Goal: Information Seeking & Learning: Learn about a topic

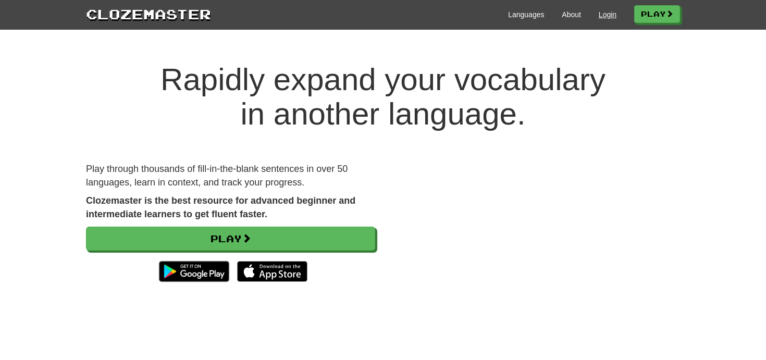
click at [600, 18] on link "Login" at bounding box center [608, 14] width 18 height 10
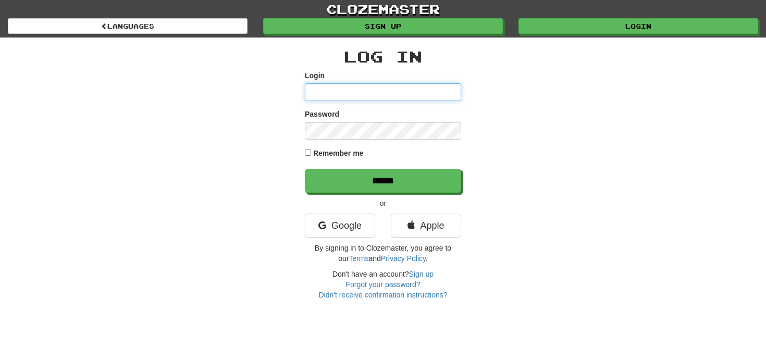
type input "**********"
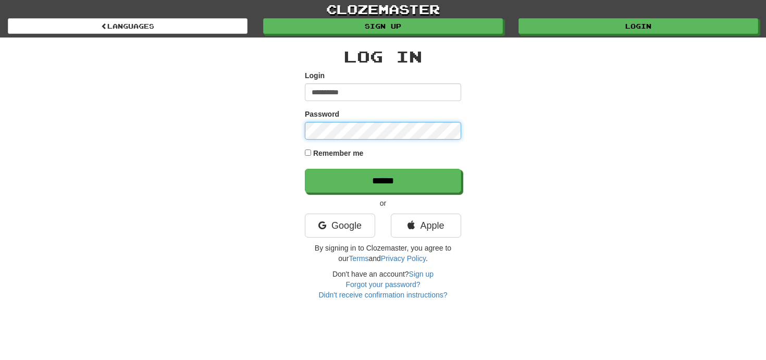
click at [383, 180] on input "******" at bounding box center [383, 181] width 156 height 24
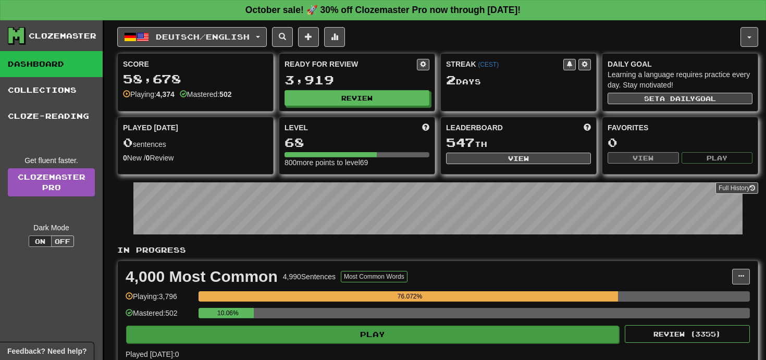
click at [511, 336] on button "Play" at bounding box center [372, 335] width 493 height 18
select select "**"
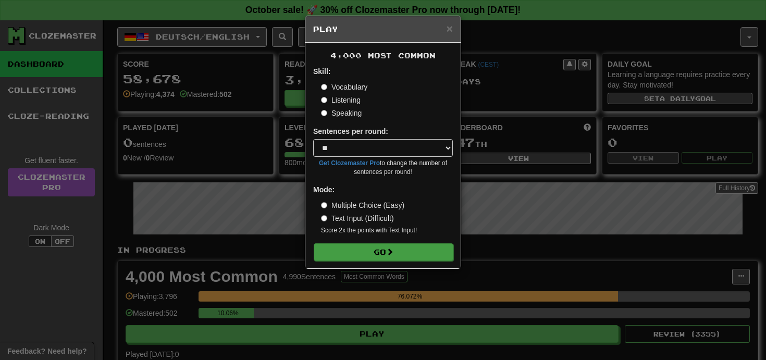
click at [427, 250] on button "Go" at bounding box center [384, 252] width 140 height 18
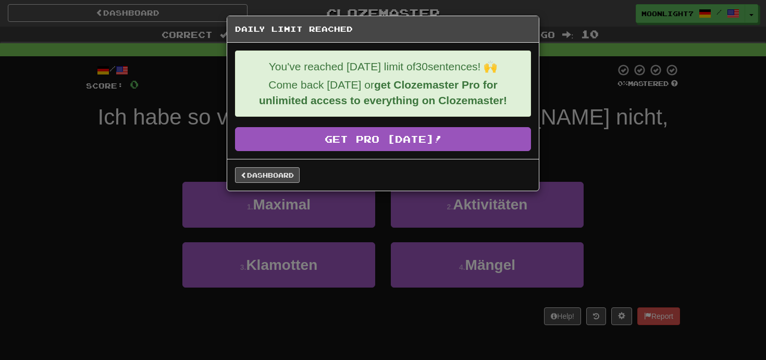
click at [265, 175] on link "Dashboard" at bounding box center [267, 175] width 65 height 16
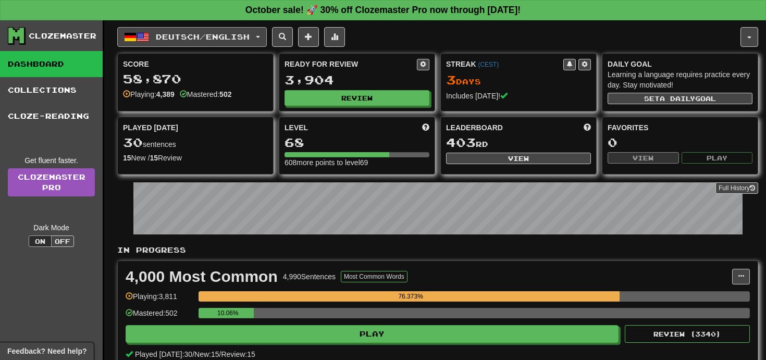
click at [190, 34] on span "Deutsch / English" at bounding box center [203, 36] width 94 height 9
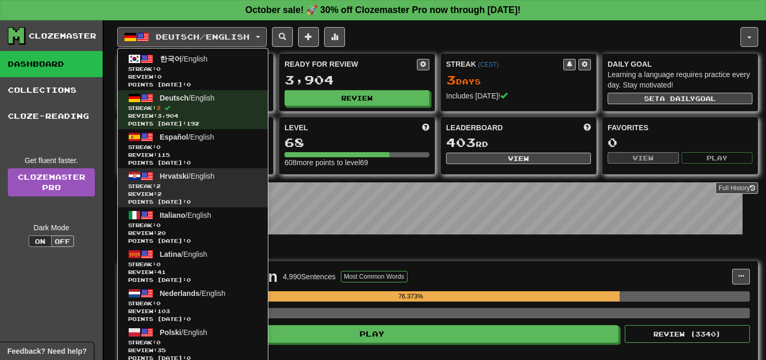
click at [214, 172] on span "Hrvatski / English" at bounding box center [187, 176] width 55 height 8
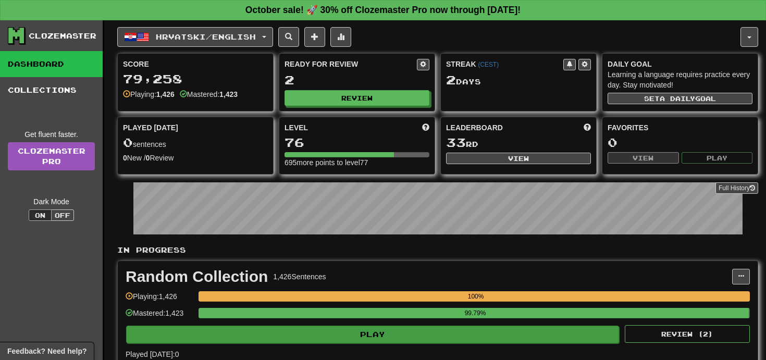
click at [395, 336] on button "Play" at bounding box center [372, 335] width 493 height 18
select select "**"
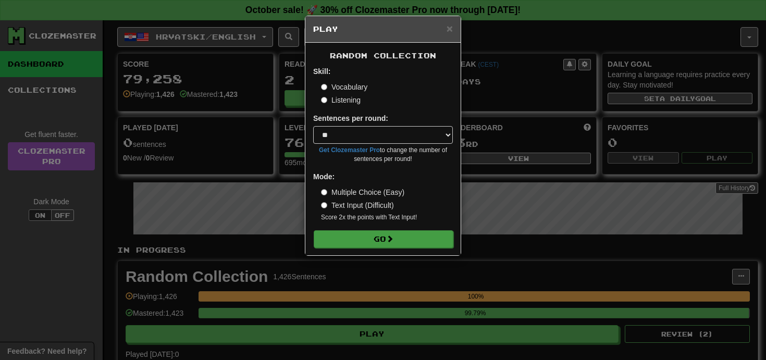
click at [372, 242] on button "Go" at bounding box center [384, 239] width 140 height 18
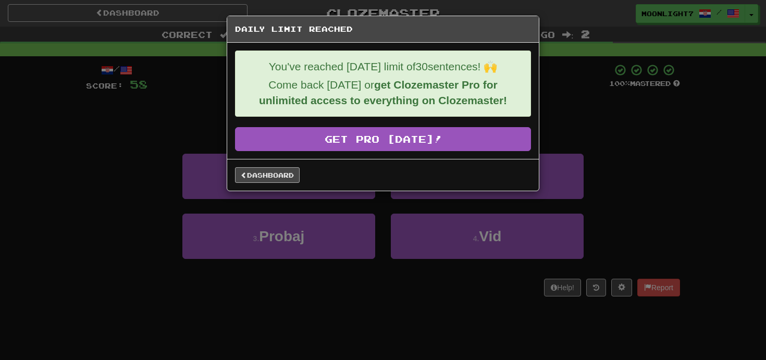
click at [285, 175] on link "Dashboard" at bounding box center [267, 175] width 65 height 16
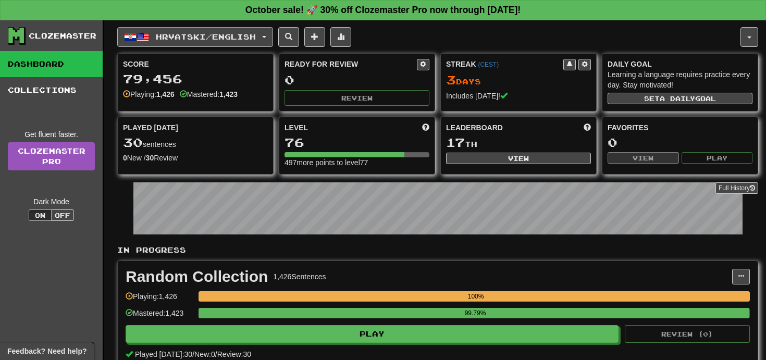
click at [231, 33] on span "Hrvatski / English" at bounding box center [206, 36] width 100 height 9
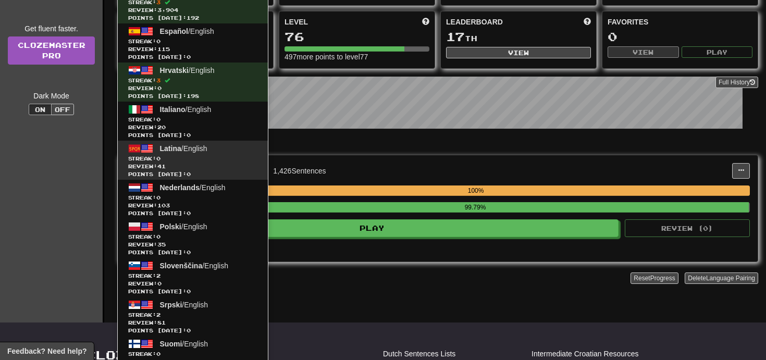
scroll to position [188, 0]
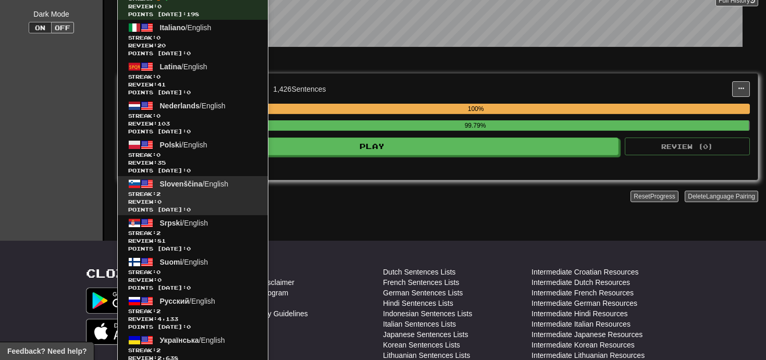
click at [252, 203] on span "Review: 0" at bounding box center [192, 202] width 129 height 8
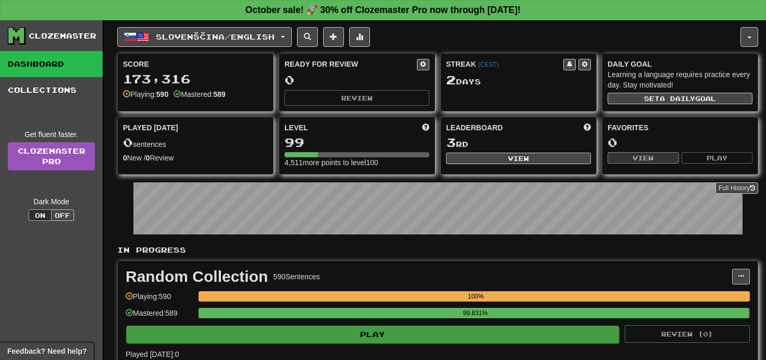
click at [365, 328] on button "Play" at bounding box center [372, 335] width 493 height 18
select select "**"
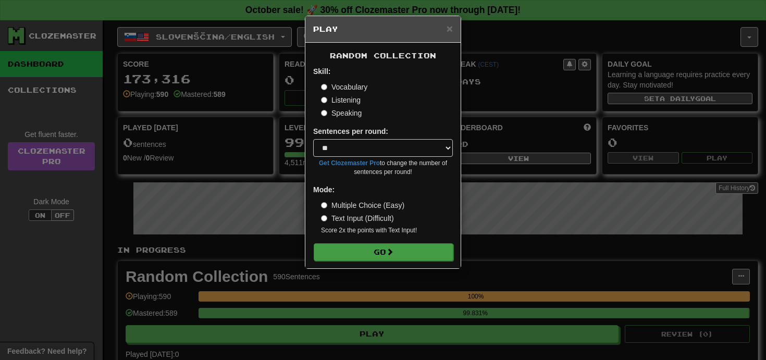
click at [362, 251] on button "Go" at bounding box center [384, 252] width 140 height 18
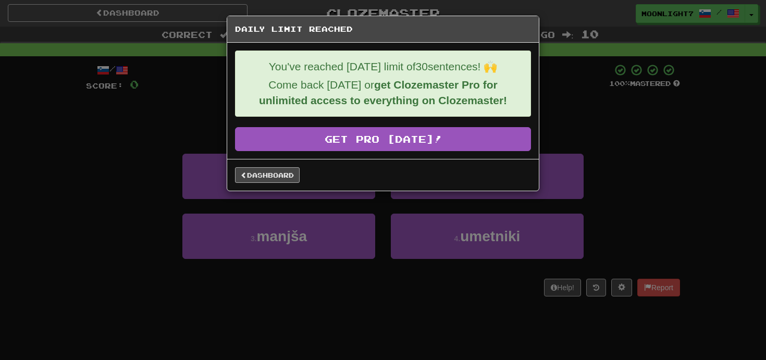
click at [278, 177] on link "Dashboard" at bounding box center [267, 175] width 65 height 16
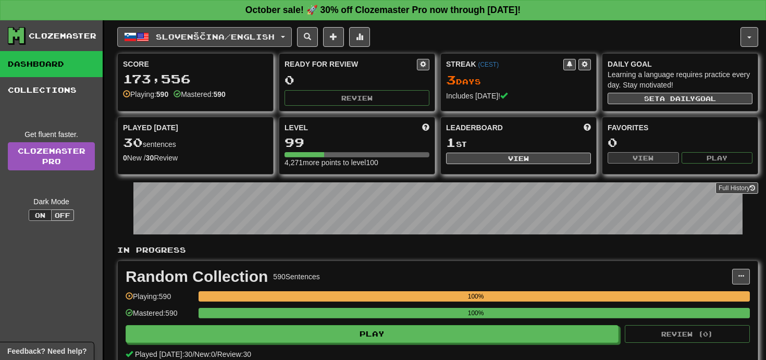
click at [226, 38] on span "Slovenščina / English" at bounding box center [215, 36] width 119 height 9
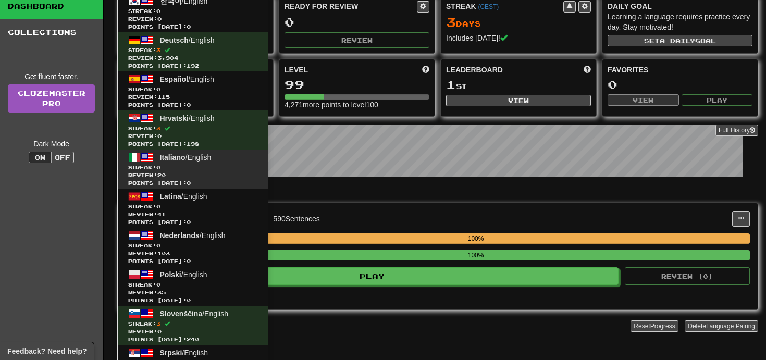
scroll to position [124, 0]
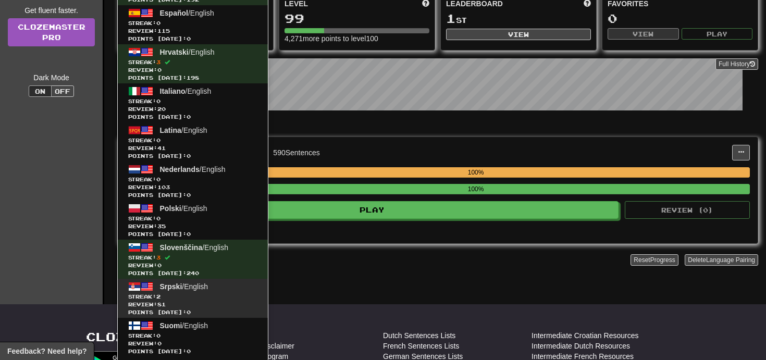
click at [227, 304] on span "Review: 81" at bounding box center [192, 305] width 129 height 8
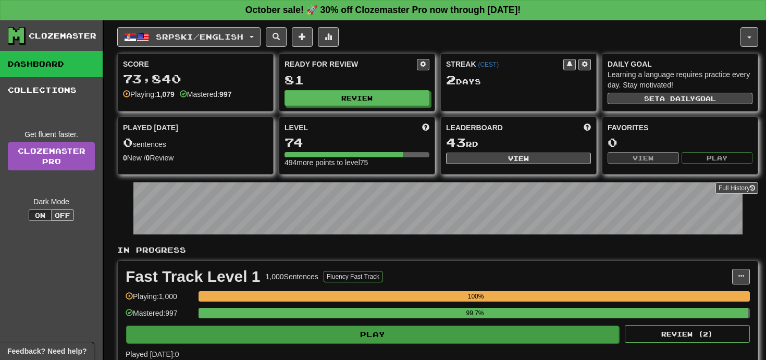
click at [373, 335] on button "Play" at bounding box center [372, 335] width 493 height 18
select select "**"
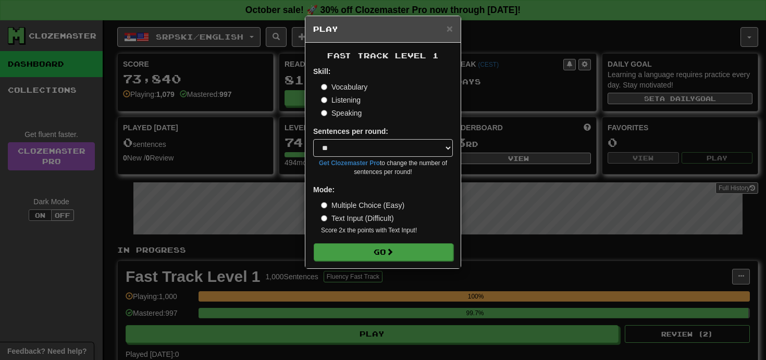
click at [366, 252] on button "Go" at bounding box center [384, 252] width 140 height 18
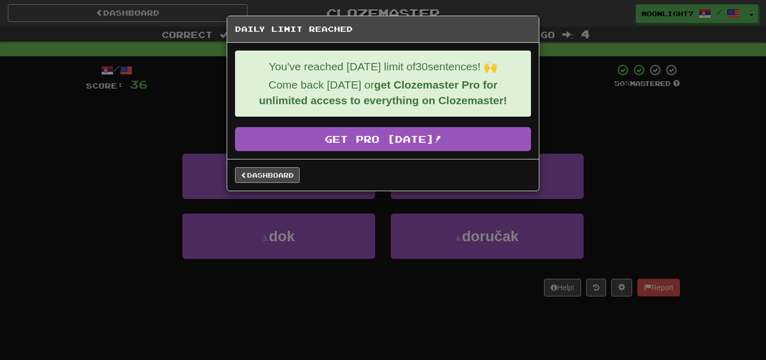
click at [256, 180] on link "Dashboard" at bounding box center [267, 175] width 65 height 16
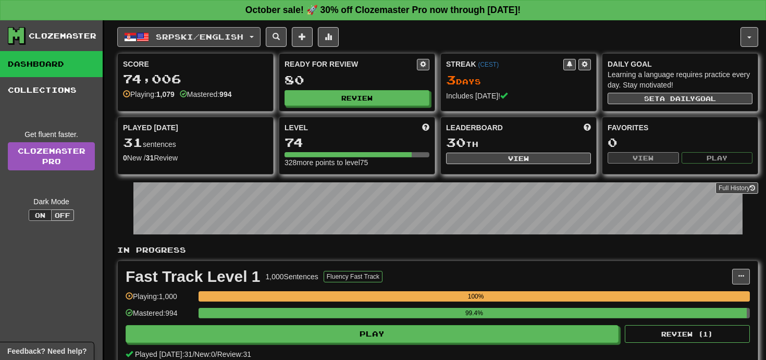
click at [219, 40] on span "Srpski / English" at bounding box center [200, 36] width 88 height 9
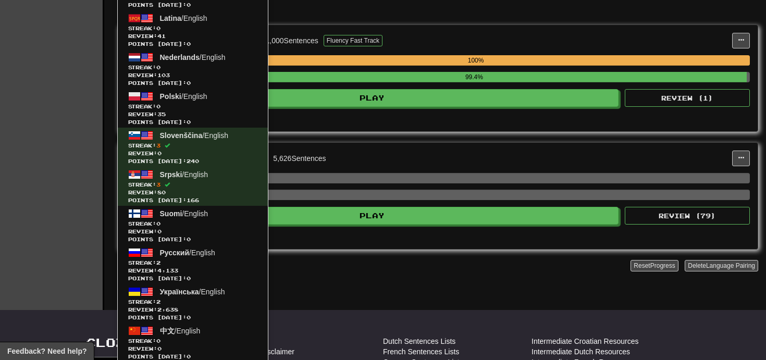
scroll to position [311, 0]
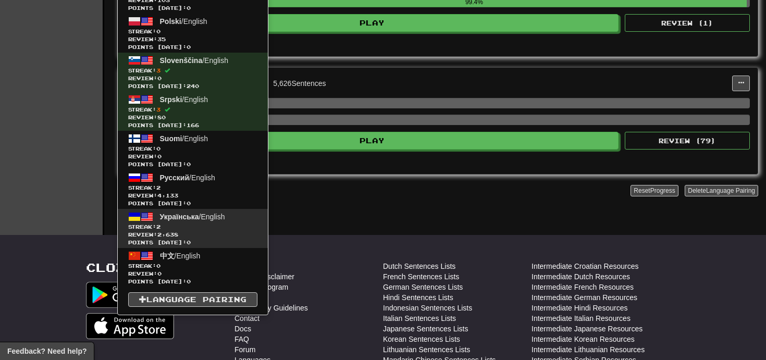
click at [220, 223] on span "Streak: 2" at bounding box center [192, 227] width 129 height 8
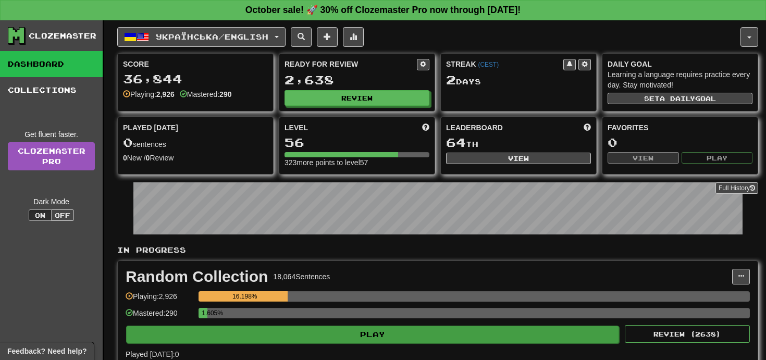
click at [346, 330] on button "Play" at bounding box center [372, 335] width 493 height 18
select select "**"
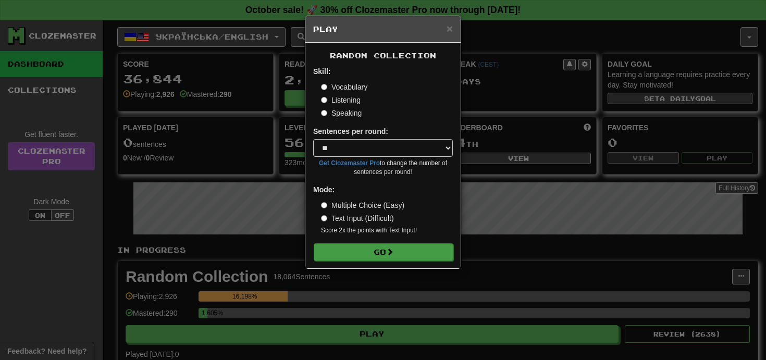
click at [341, 256] on button "Go" at bounding box center [384, 252] width 140 height 18
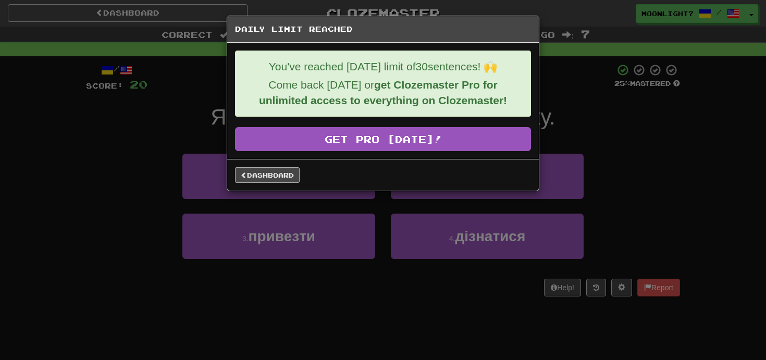
click at [259, 176] on link "Dashboard" at bounding box center [267, 175] width 65 height 16
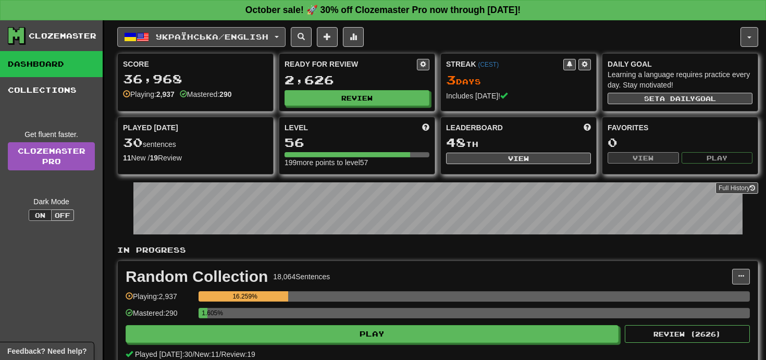
click at [195, 33] on span "Українська / English" at bounding box center [212, 36] width 113 height 9
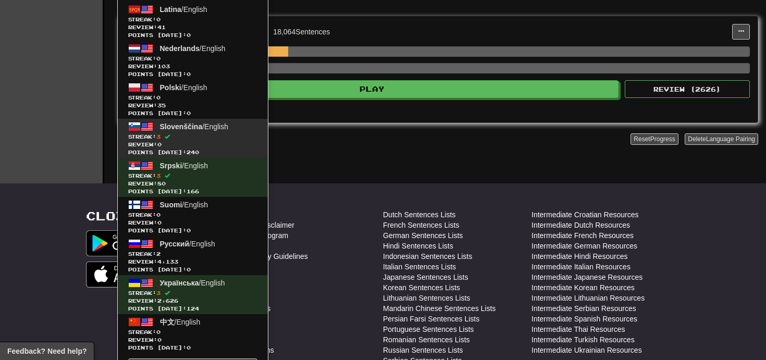
scroll to position [245, 0]
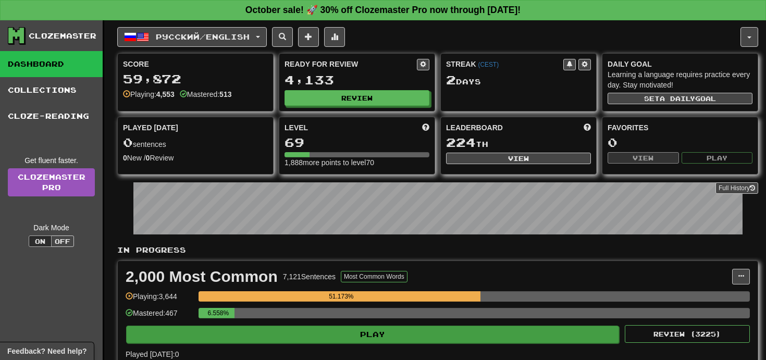
scroll to position [226, 0]
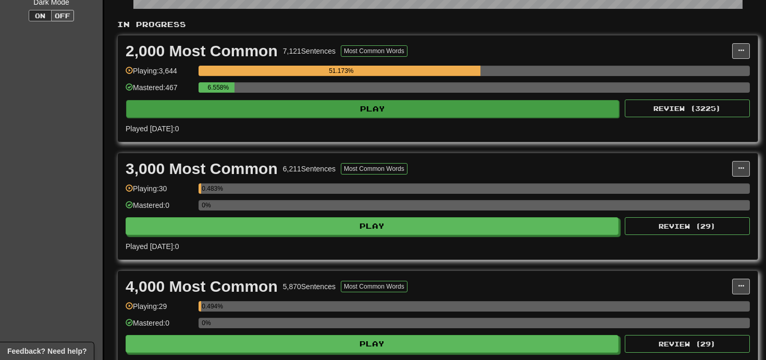
click at [432, 106] on button "Play" at bounding box center [372, 109] width 493 height 18
select select "**"
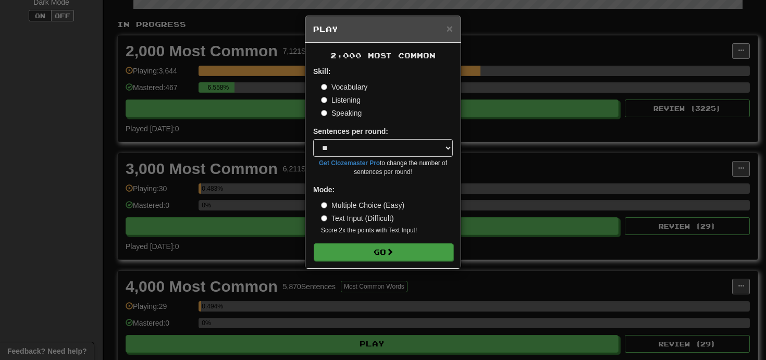
click at [384, 253] on button "Go" at bounding box center [384, 252] width 140 height 18
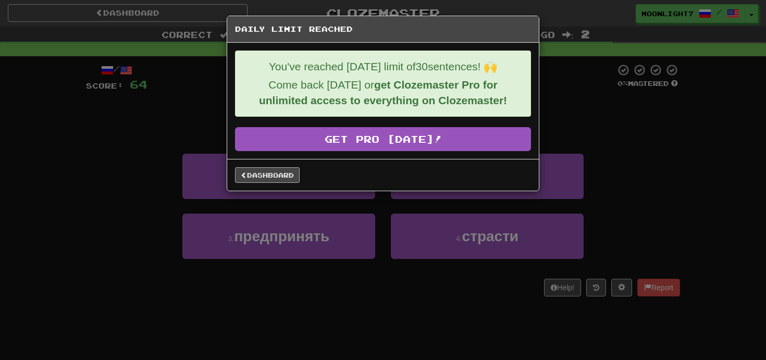
click at [279, 178] on link "Dashboard" at bounding box center [267, 175] width 65 height 16
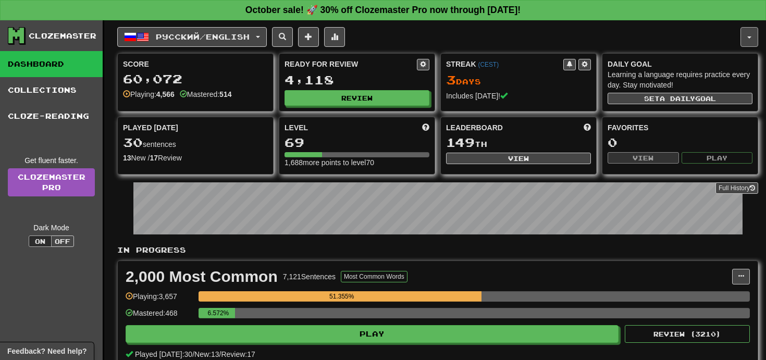
click at [748, 36] on span "button" at bounding box center [749, 37] width 4 height 2
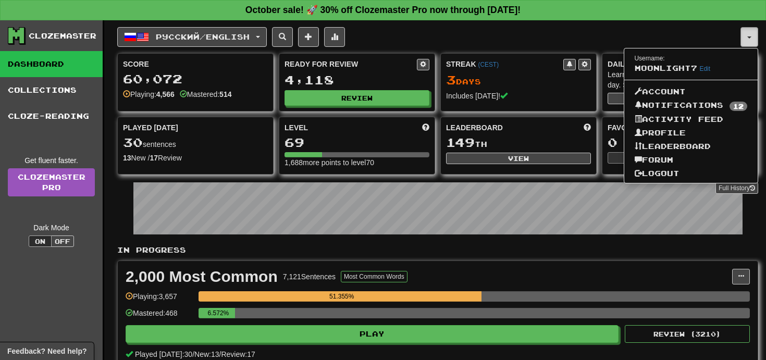
click at [748, 36] on span "button" at bounding box center [749, 37] width 4 height 2
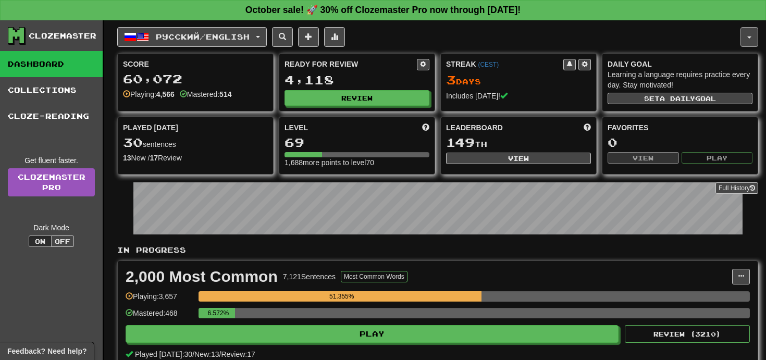
click at [748, 36] on span "button" at bounding box center [749, 37] width 4 height 2
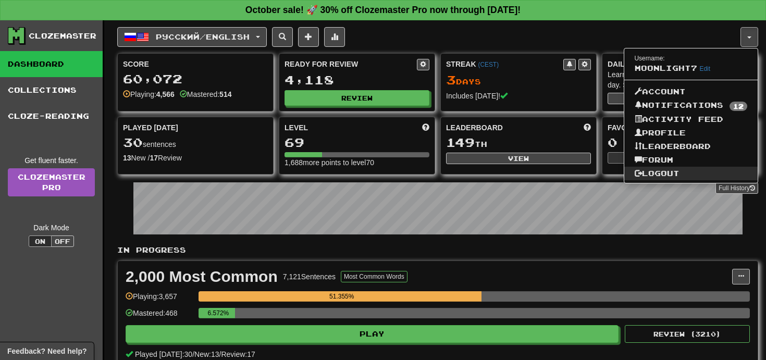
click at [682, 174] on link "Logout" at bounding box center [691, 174] width 134 height 14
